Goal: Task Accomplishment & Management: Use online tool/utility

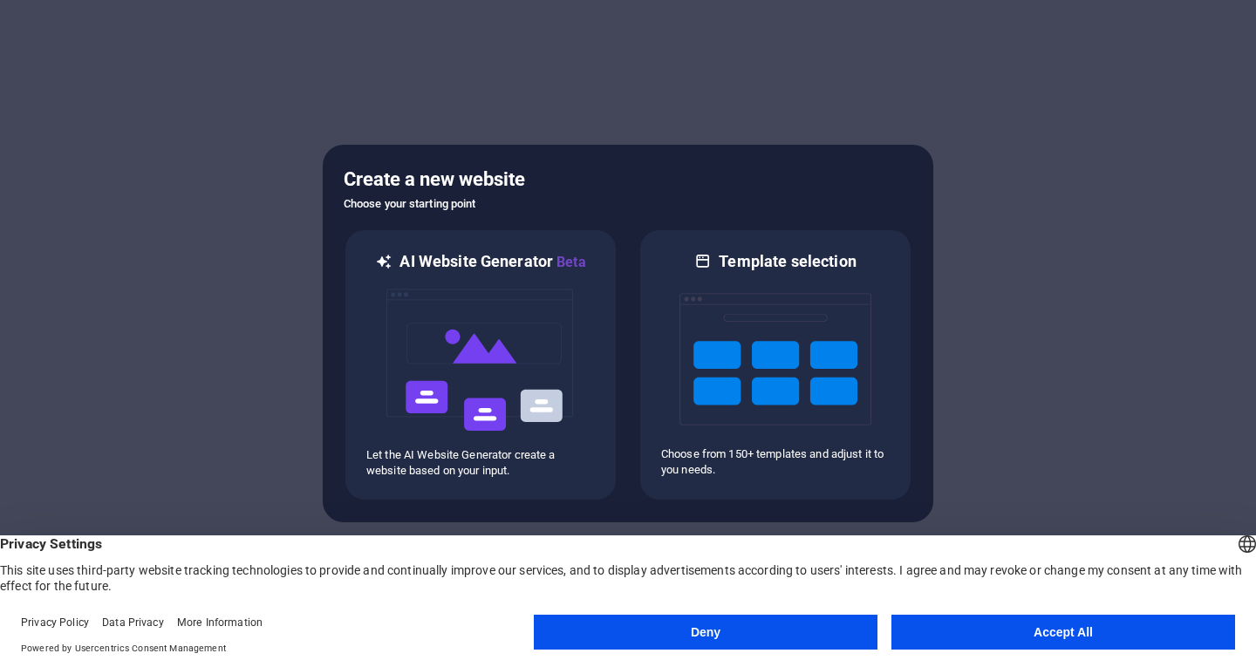
click at [777, 642] on button "Deny" at bounding box center [706, 632] width 344 height 35
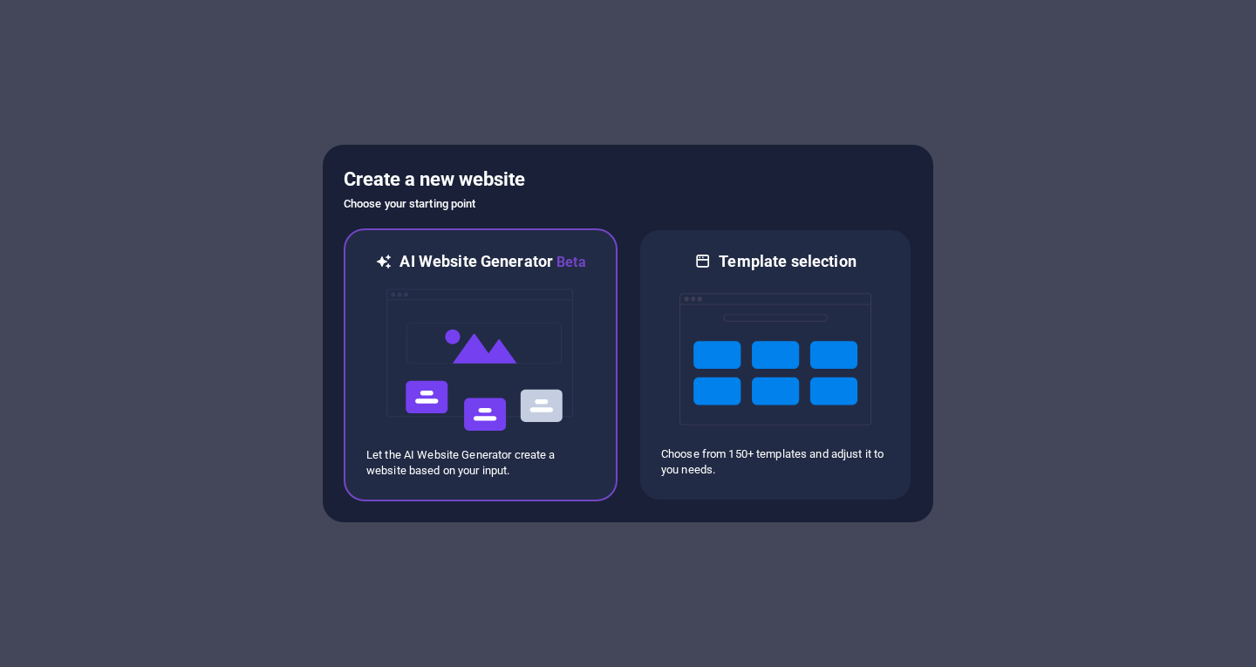
click at [547, 318] on img at bounding box center [481, 360] width 192 height 175
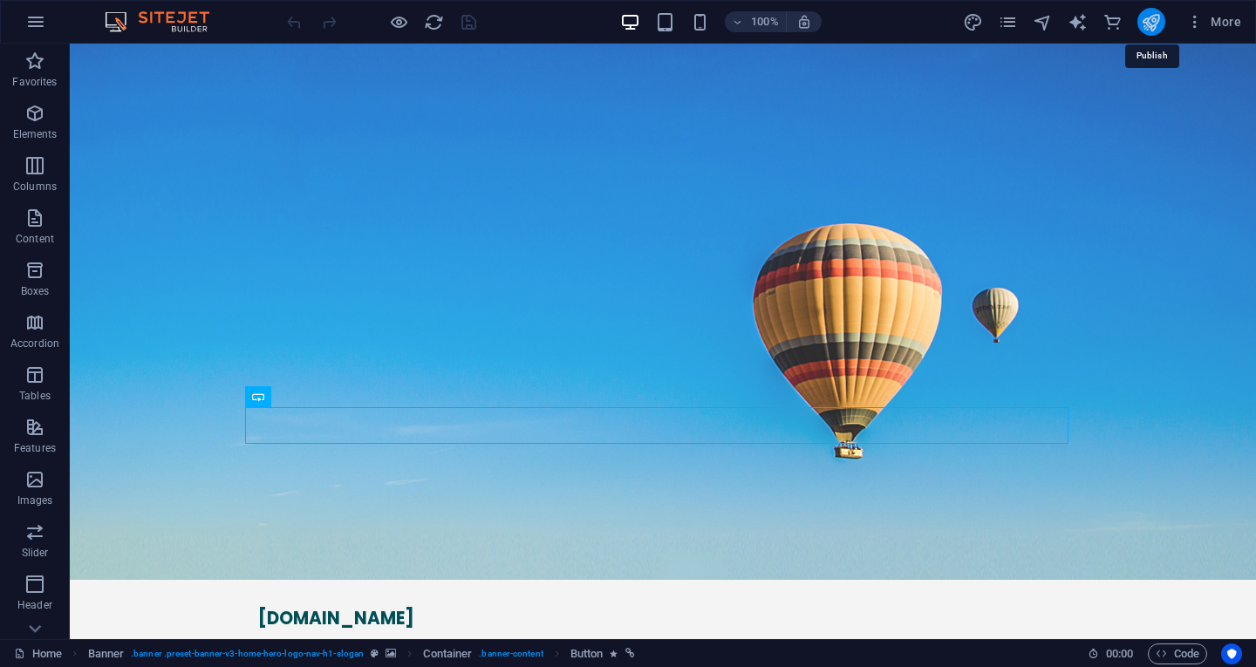
click at [1146, 17] on icon "publish" at bounding box center [1151, 22] width 20 height 20
